Goal: Task Accomplishment & Management: Use online tool/utility

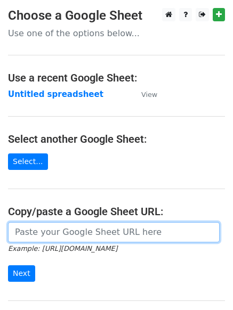
click at [25, 239] on input "url" at bounding box center [113, 232] width 211 height 20
paste input "https://docs.google.com/spreadsheets/d/1r5R3b8cfxgBgieS370WXEXtOipfHaf6gRn2iF59…"
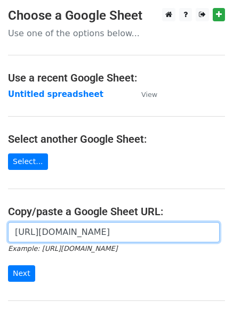
scroll to position [0, 221]
type input "https://docs.google.com/spreadsheets/d/1r5R3b8cfxgBgieS370WXEXtOipfHaf6gRn2iF59…"
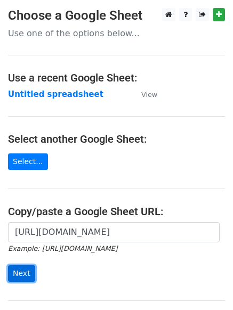
scroll to position [0, 0]
click at [18, 268] on input "Next" at bounding box center [21, 273] width 27 height 17
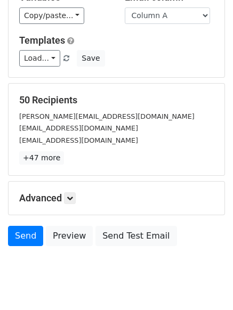
scroll to position [79, 0]
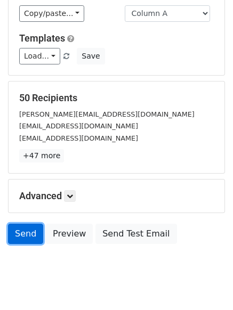
click at [19, 232] on link "Send" at bounding box center [25, 234] width 35 height 20
